Goal: Task Accomplishment & Management: Manage account settings

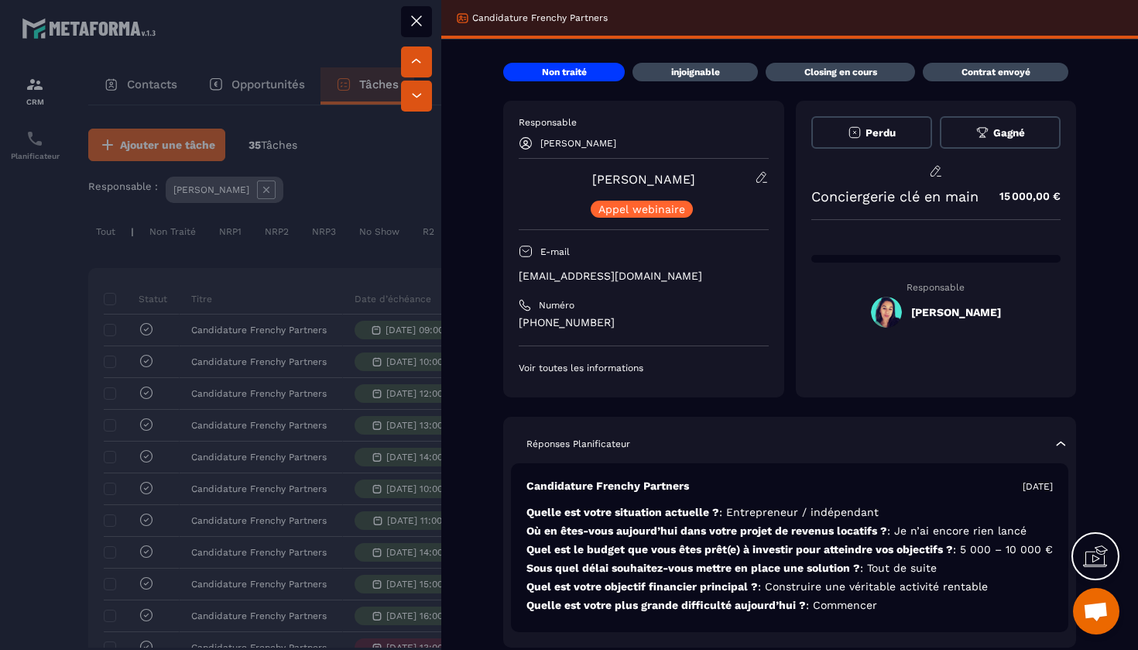
scroll to position [0, 583]
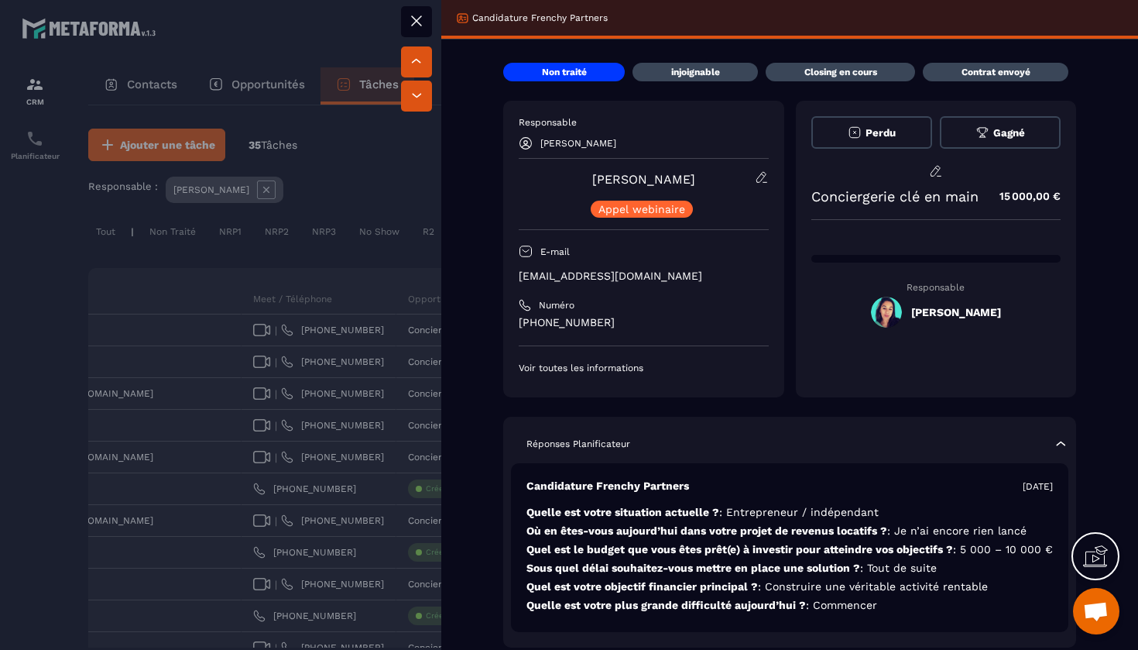
drag, startPoint x: 703, startPoint y: 177, endPoint x: 582, endPoint y: 184, distance: 121.0
click at [582, 184] on div "[PERSON_NAME] webinaire" at bounding box center [644, 193] width 250 height 47
copy link "[PERSON_NAME]"
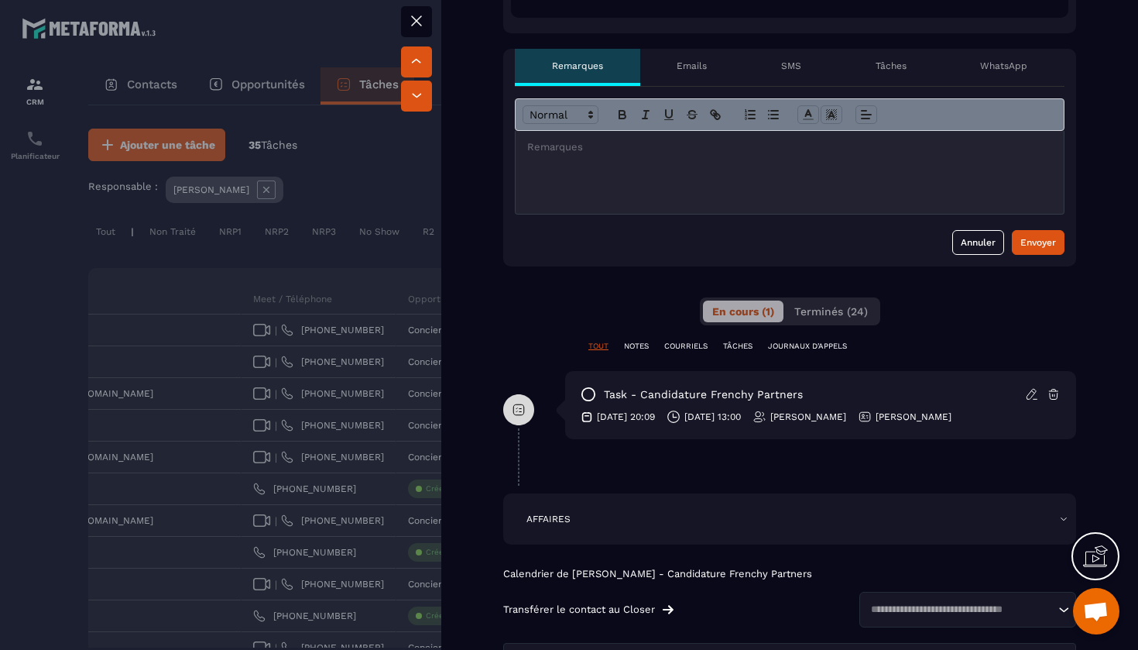
scroll to position [612, 0]
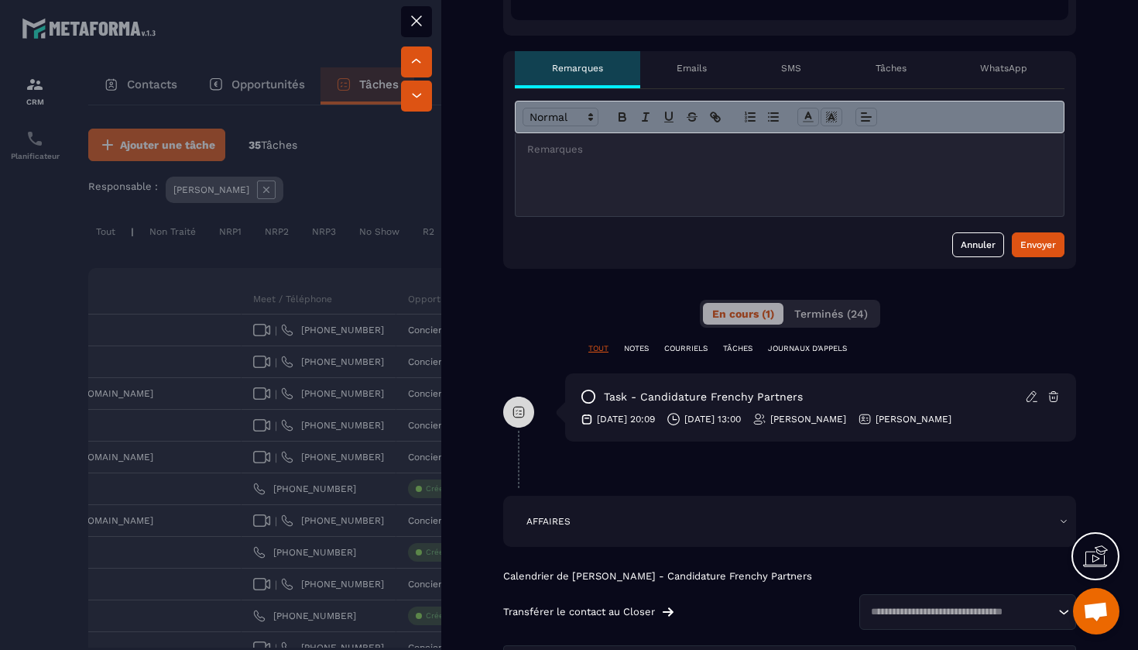
click at [637, 197] on div at bounding box center [790, 174] width 548 height 83
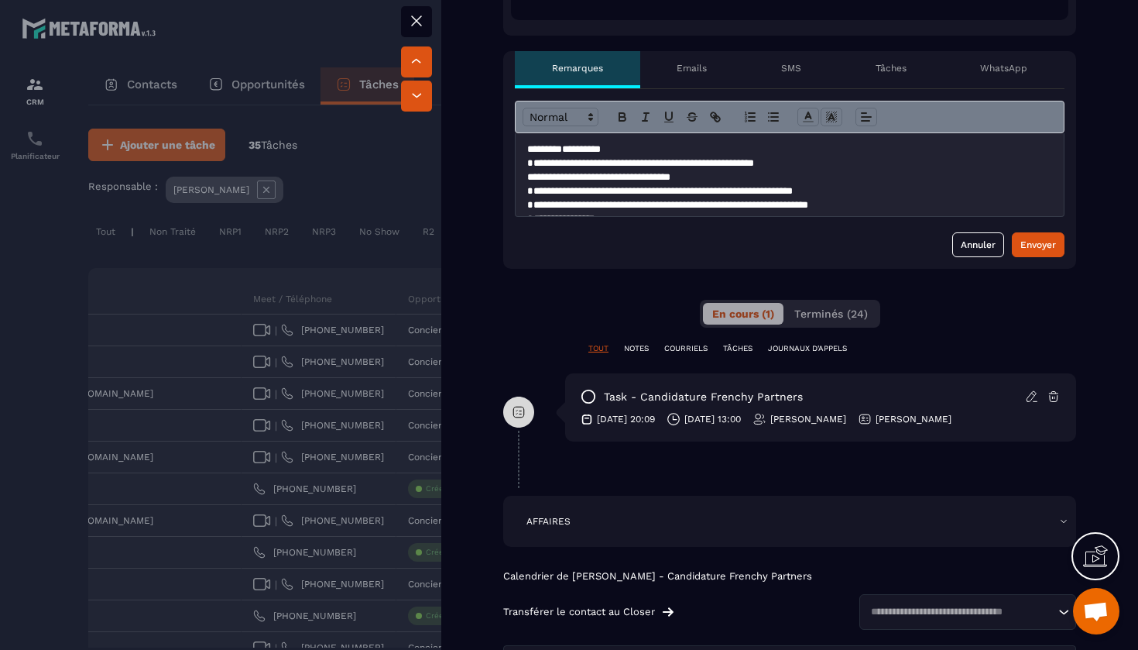
scroll to position [0, 0]
click at [1041, 252] on div "Envoyer" at bounding box center [1039, 244] width 36 height 15
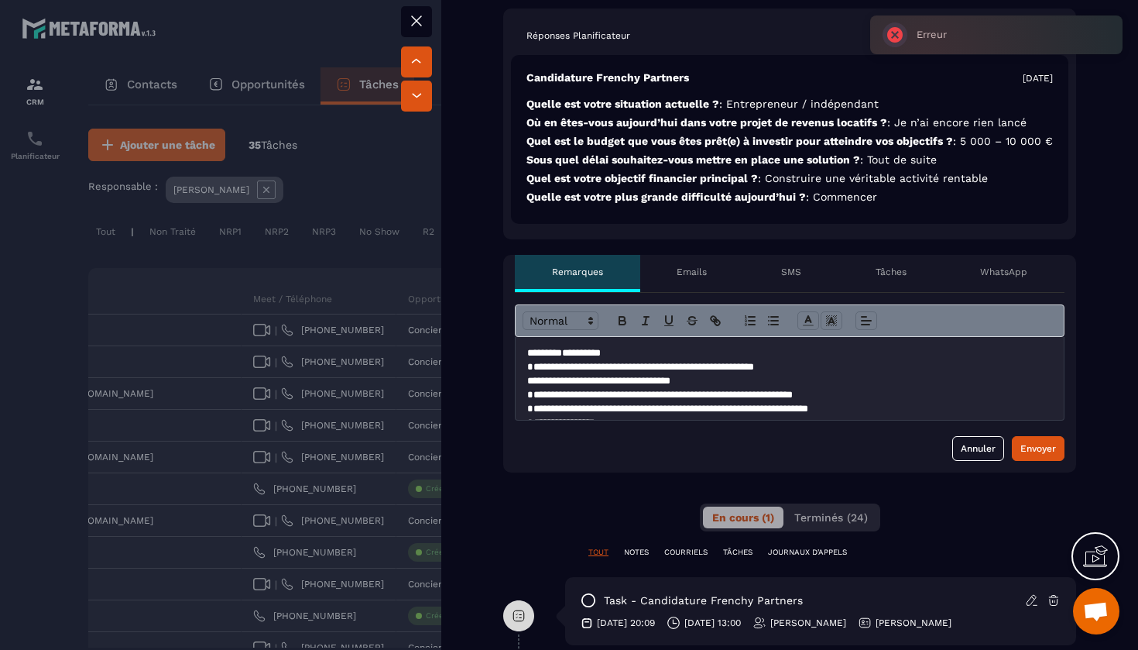
scroll to position [404, 0]
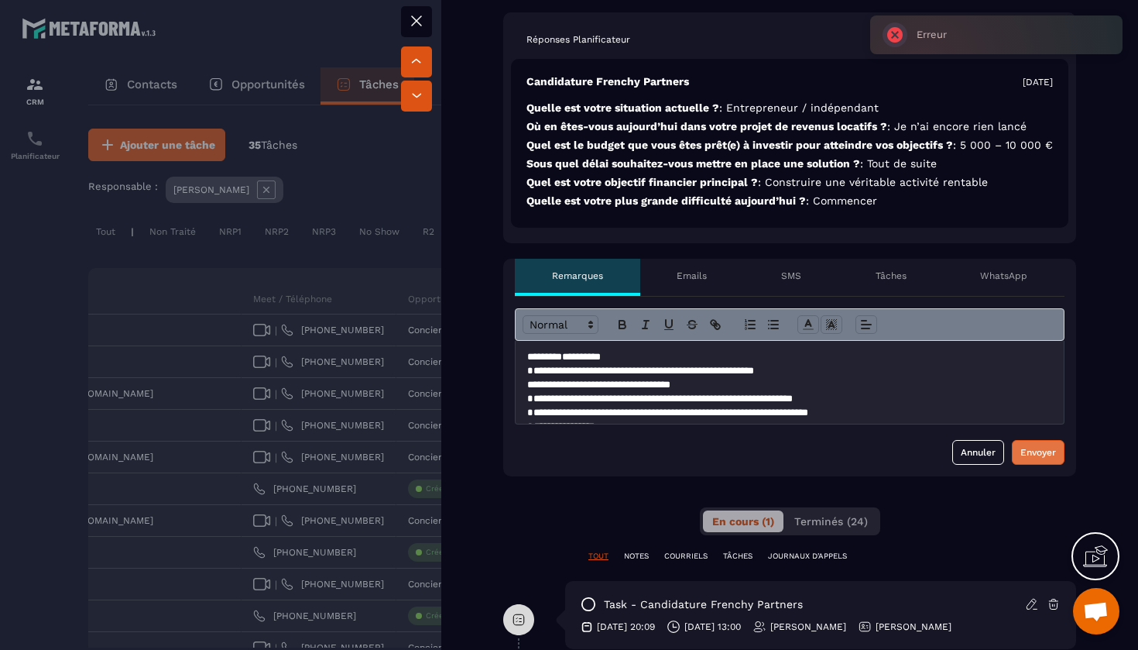
click at [1029, 460] on div "Envoyer" at bounding box center [1039, 451] width 36 height 15
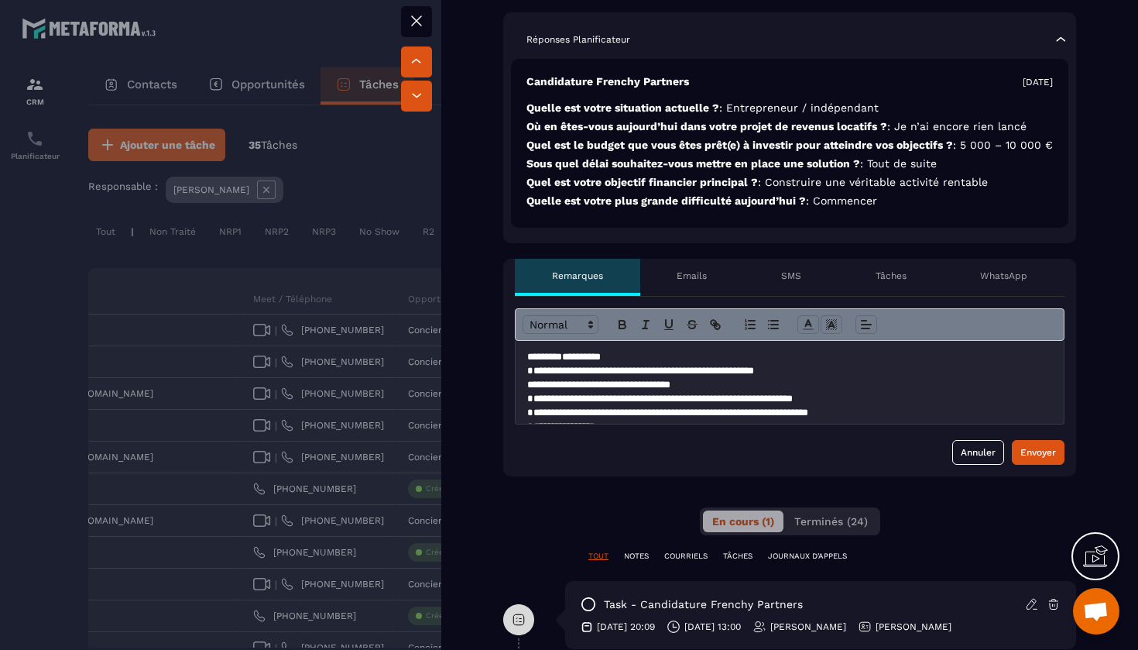
click at [1031, 460] on div "Envoyer" at bounding box center [1039, 451] width 36 height 15
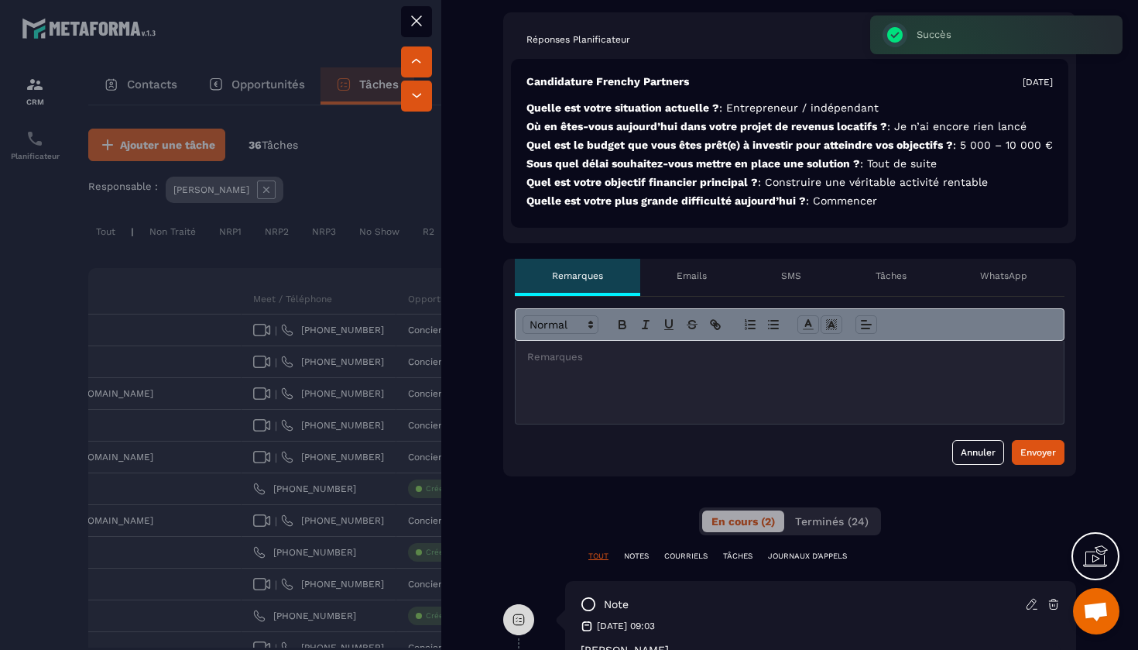
click at [413, 25] on icon at bounding box center [416, 20] width 9 height 9
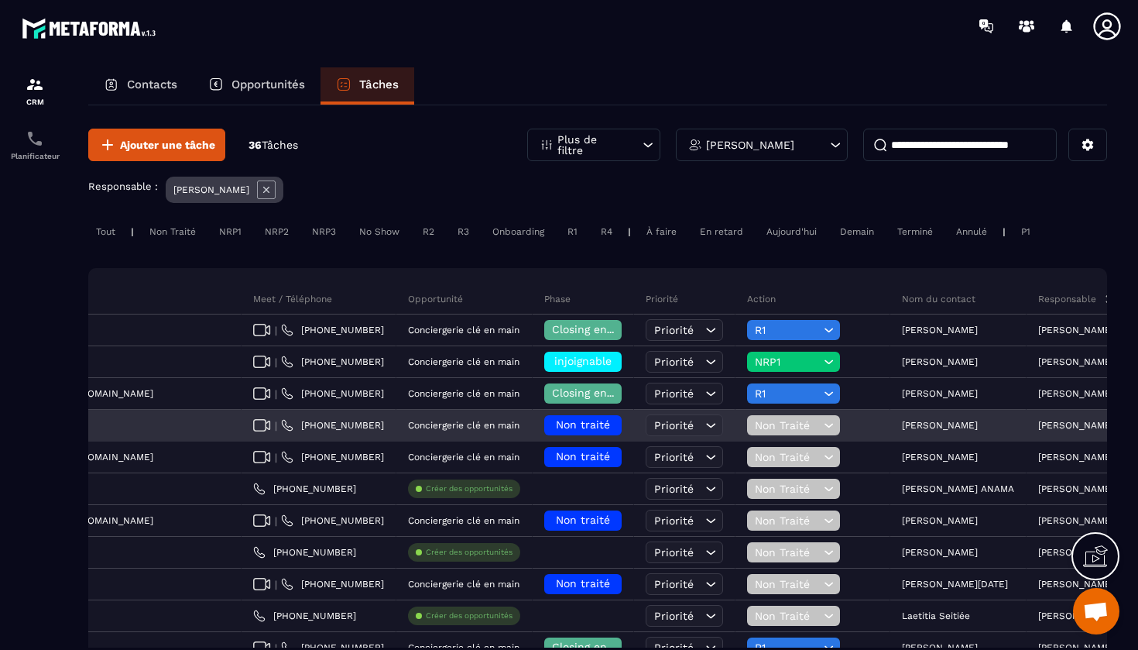
click at [556, 422] on span "Non traité" at bounding box center [583, 424] width 54 height 12
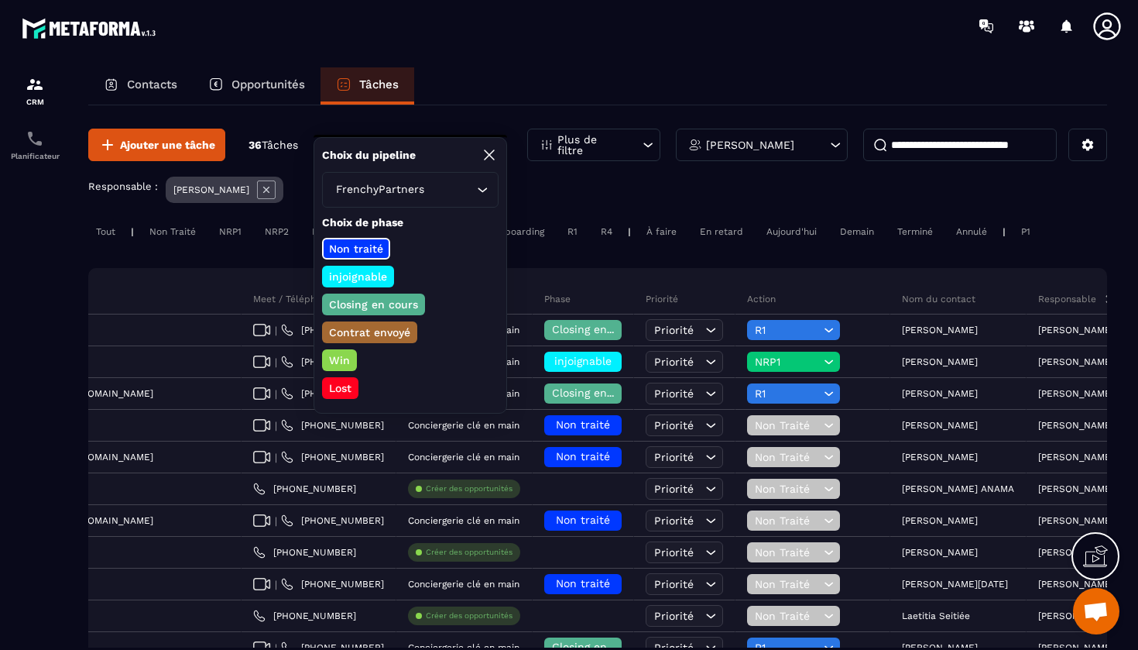
click at [385, 302] on p "Closing en cours" at bounding box center [374, 304] width 94 height 15
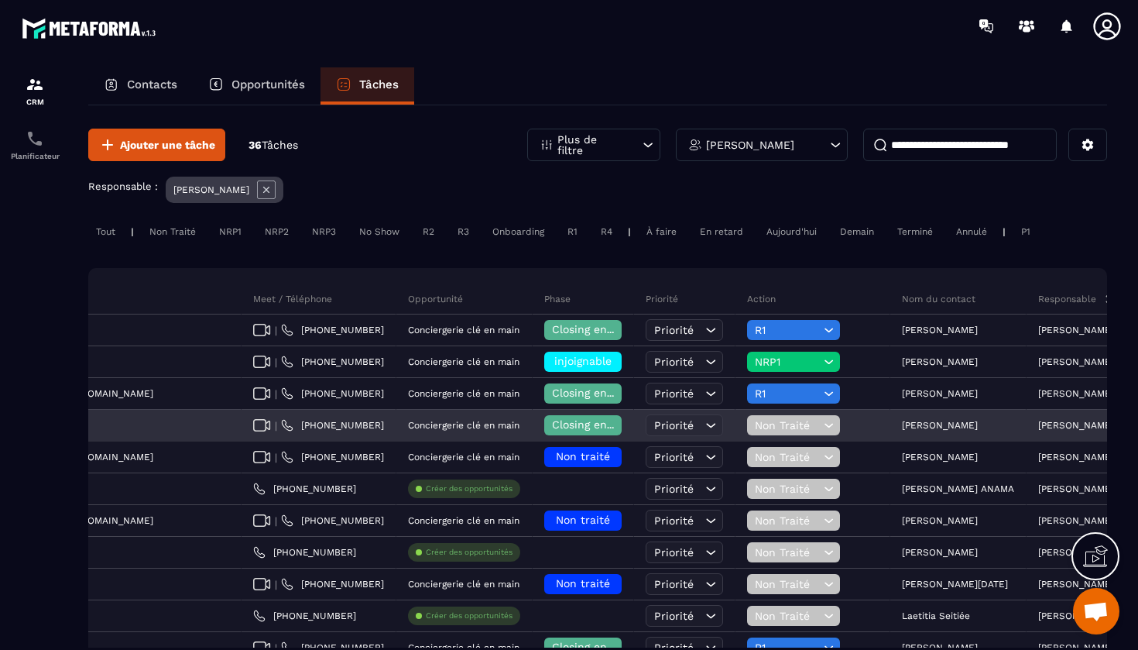
click at [755, 424] on span "Non Traité" at bounding box center [787, 425] width 65 height 12
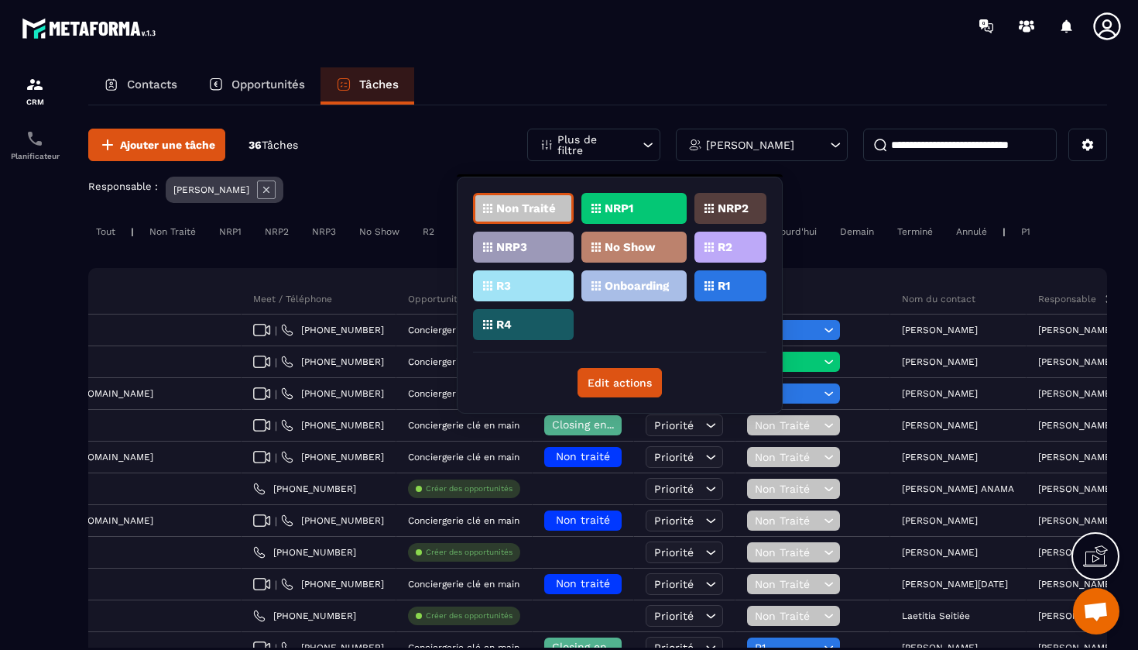
click at [727, 288] on p "R1" at bounding box center [724, 285] width 12 height 11
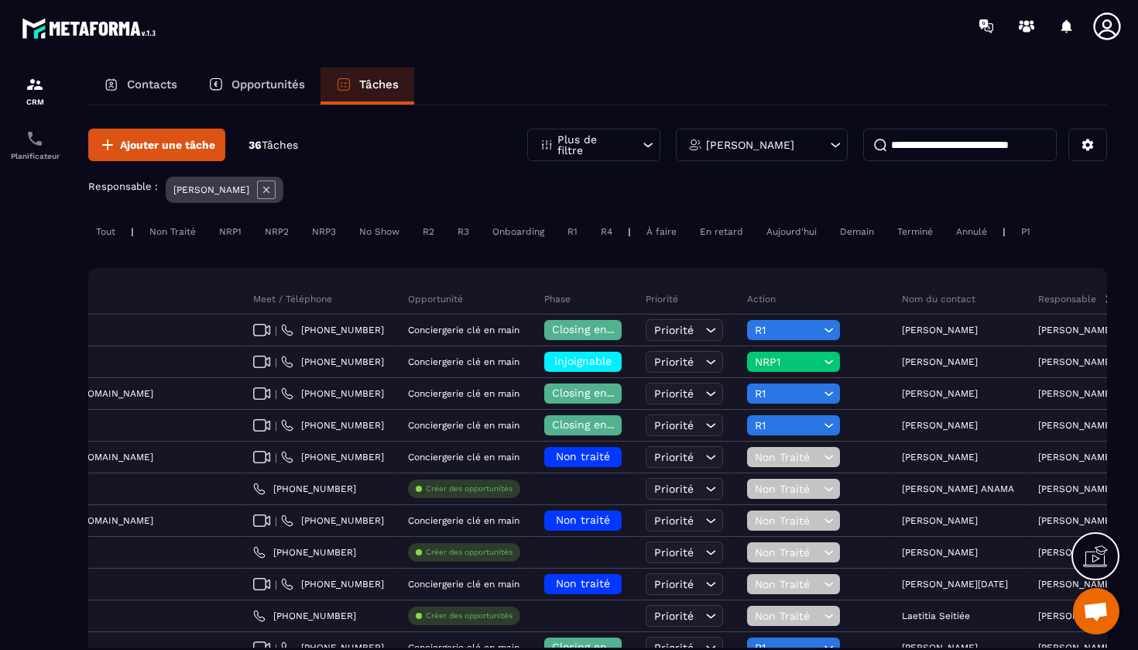
click at [832, 152] on icon at bounding box center [835, 144] width 15 height 15
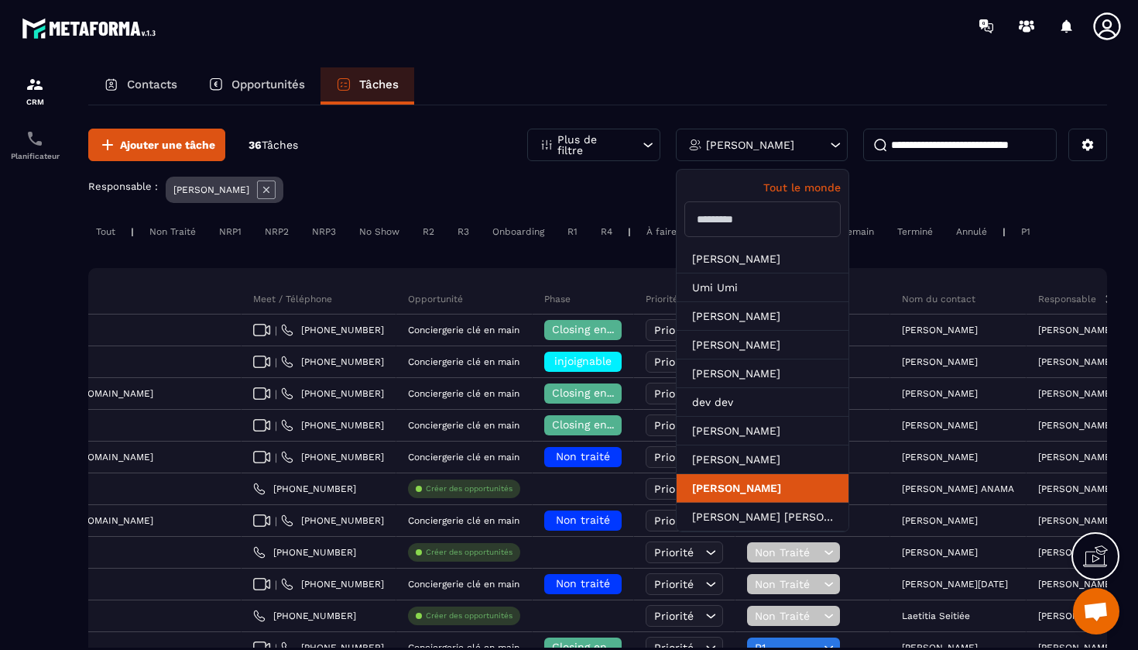
click at [744, 492] on li "[PERSON_NAME]" at bounding box center [763, 488] width 172 height 29
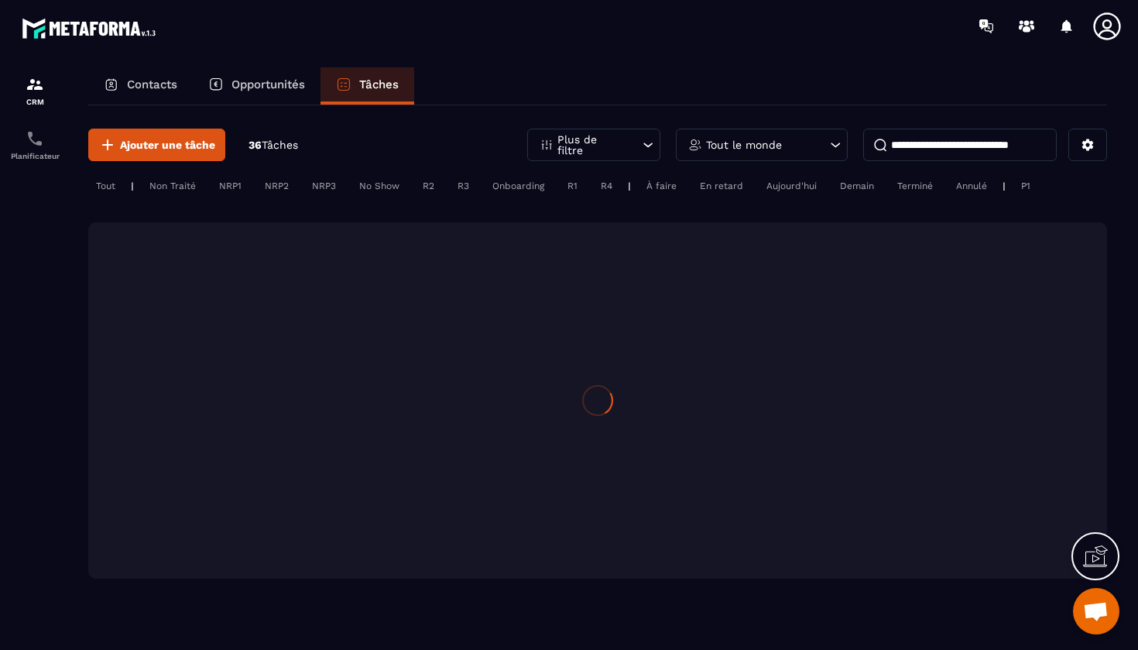
click at [941, 128] on div "Ajouter une tâche 36 Tâches Plus de filtre Tout le monde Tout | Non Traité NRP1…" at bounding box center [597, 361] width 1019 height 512
click at [939, 145] on input at bounding box center [960, 145] width 194 height 33
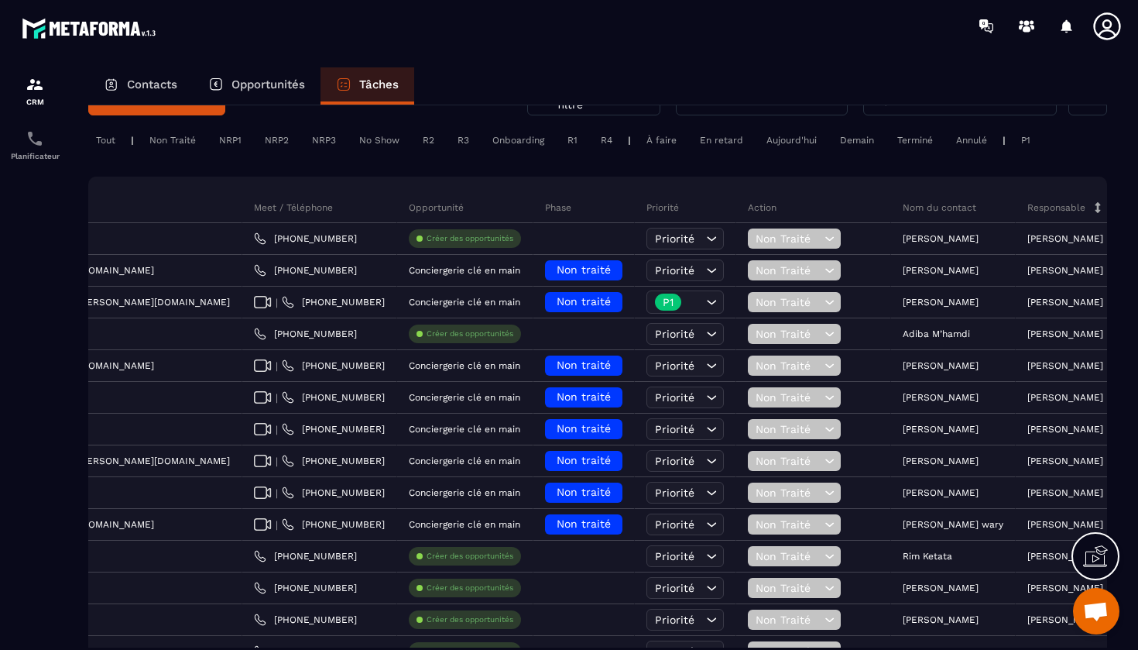
scroll to position [43, 0]
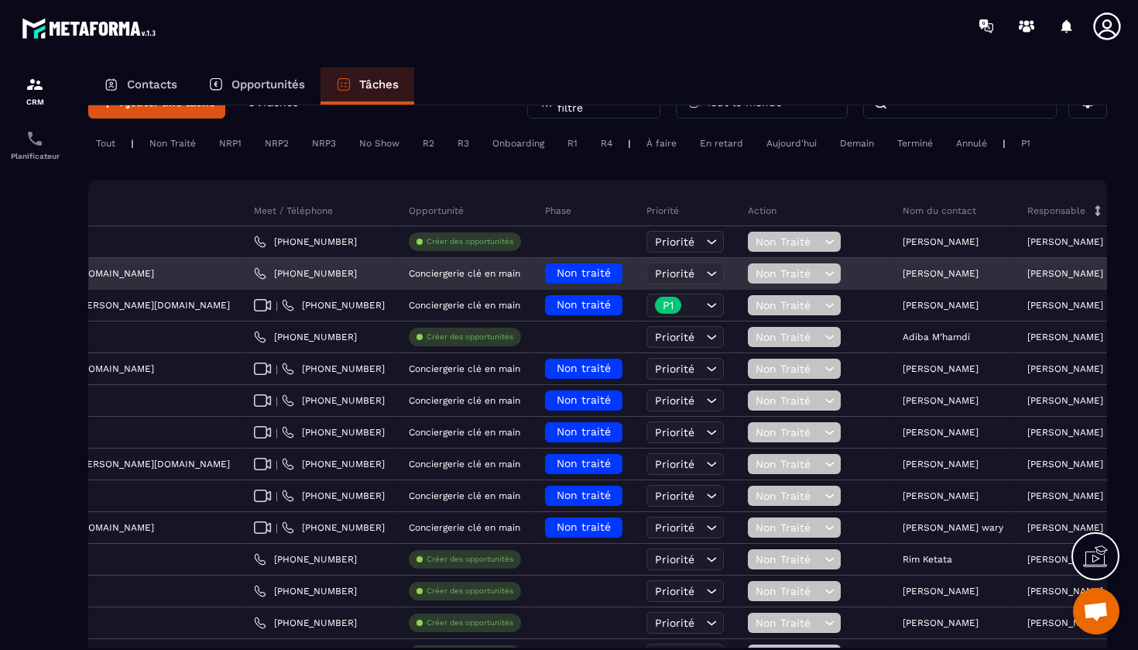
type input "****"
click at [903, 273] on p "[PERSON_NAME]" at bounding box center [941, 273] width 76 height 11
